Goal: Information Seeking & Learning: Learn about a topic

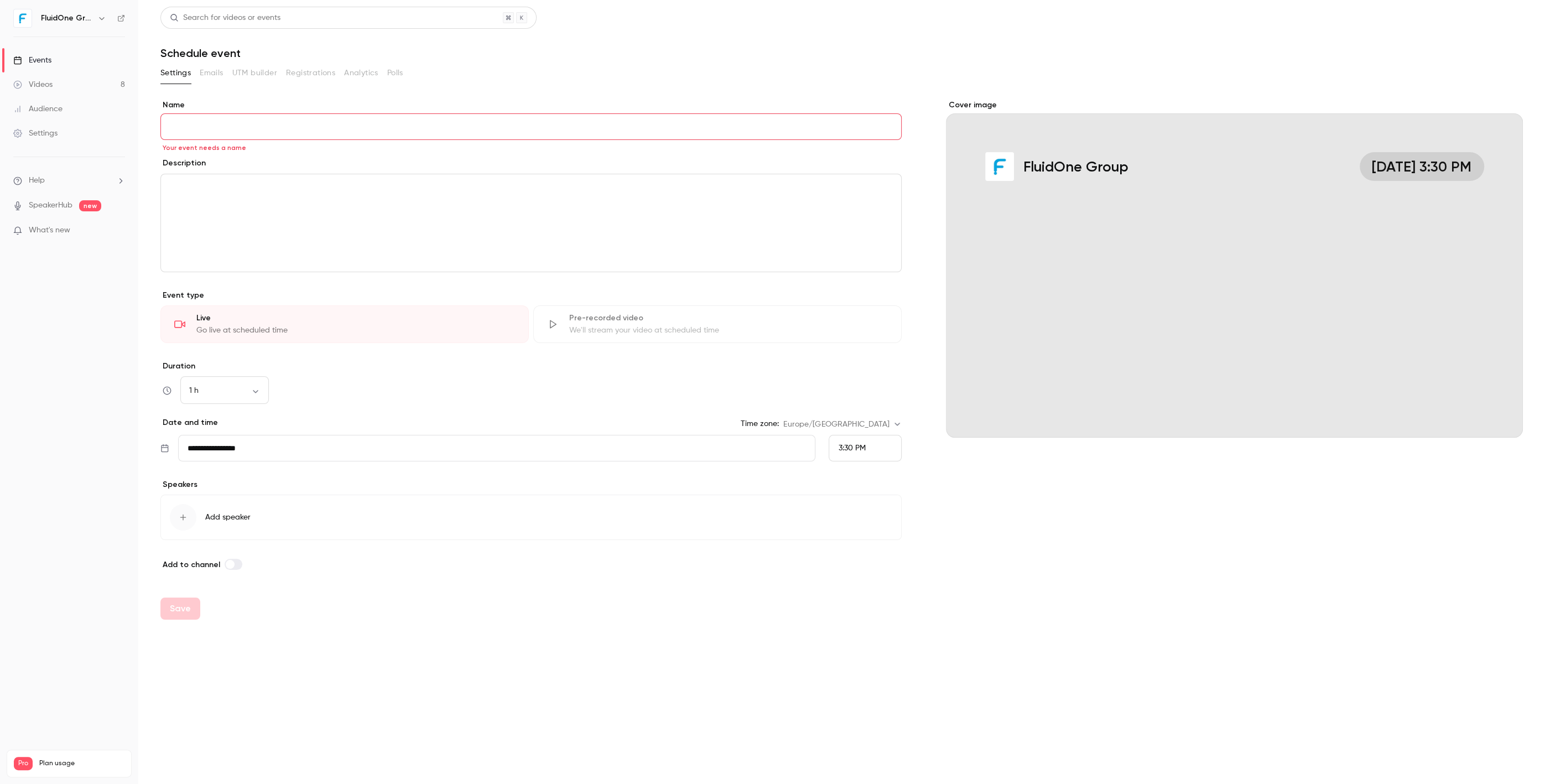
click at [97, 78] on link "Videos 8" at bounding box center [69, 84] width 138 height 25
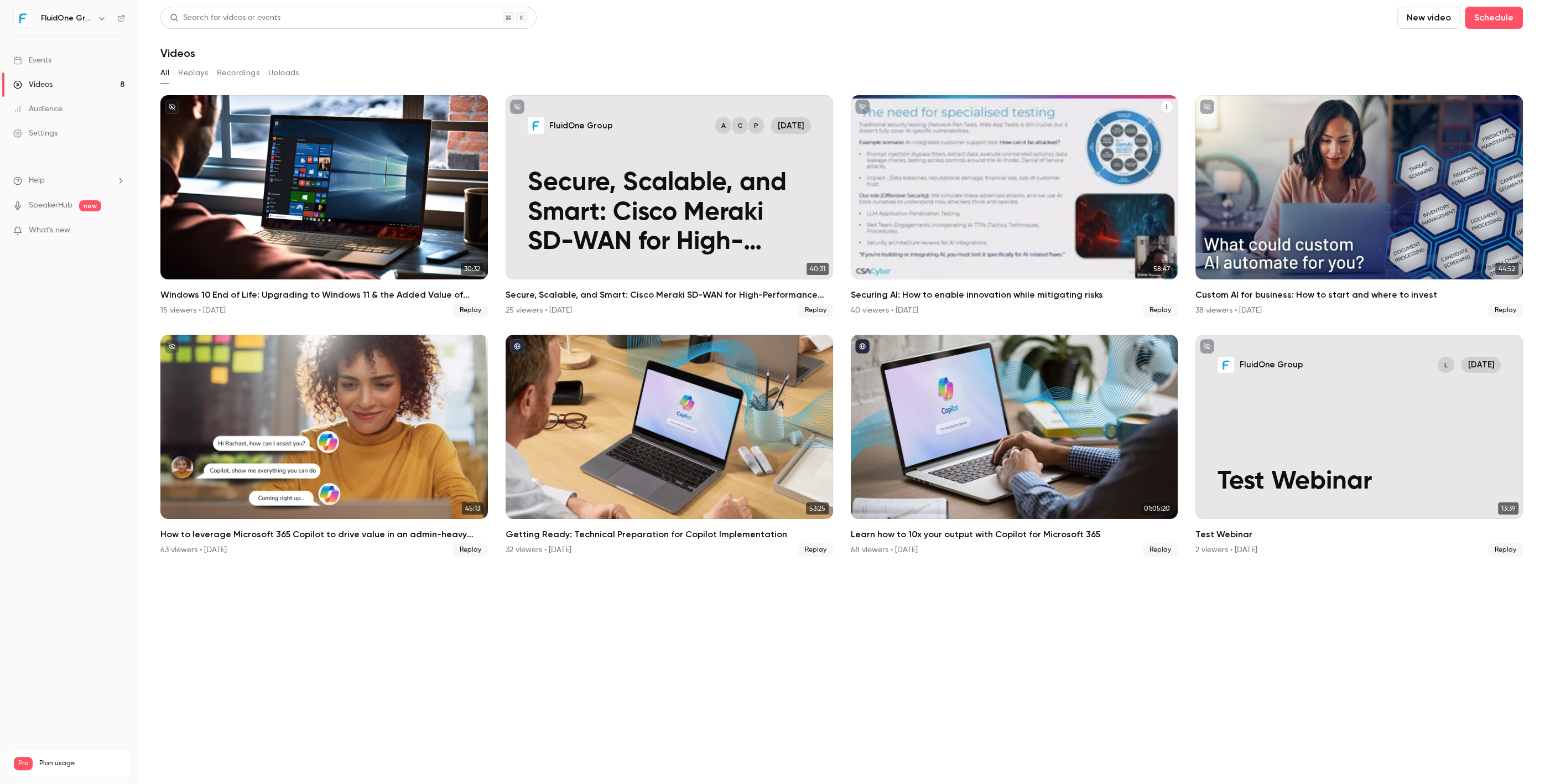
click at [1006, 289] on h2 "Securing AI: How to enable innovation while mitigating risks" at bounding box center [1014, 294] width 327 height 13
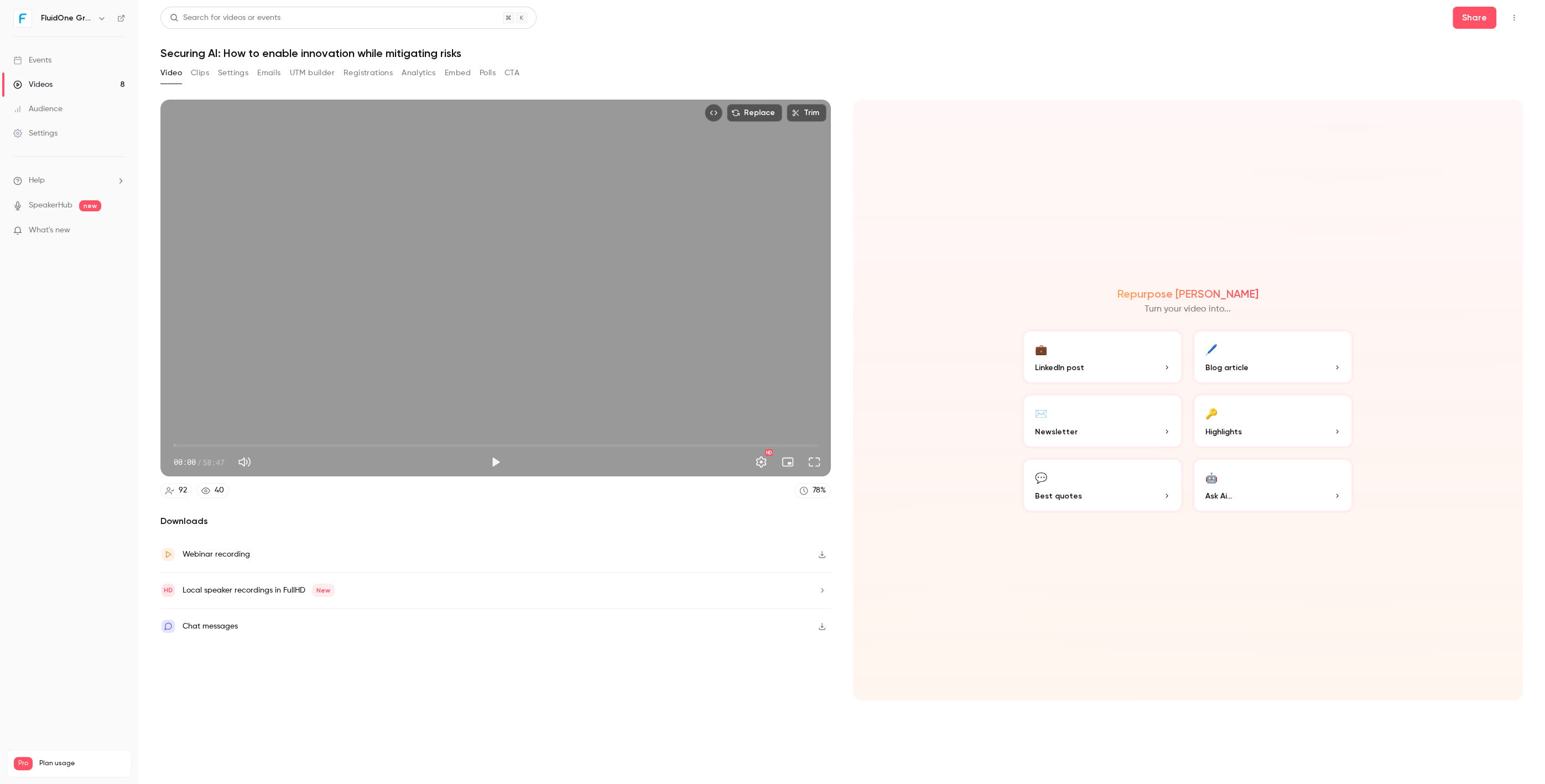
click at [374, 67] on button "Registrations" at bounding box center [368, 73] width 49 height 18
